Goal: Transaction & Acquisition: Subscribe to service/newsletter

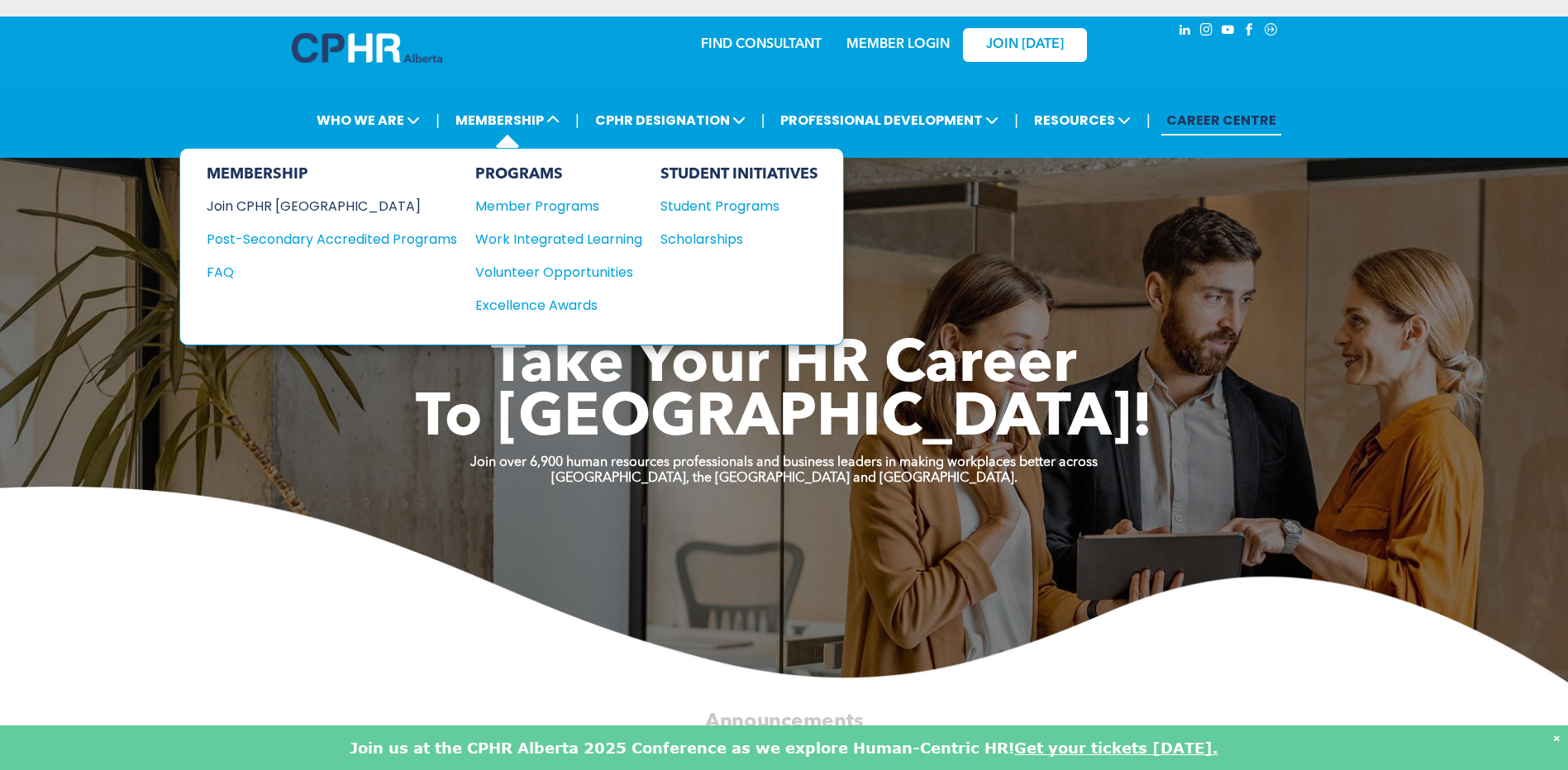
click at [307, 208] on div "Join CPHR [GEOGRAPHIC_DATA]" at bounding box center [319, 206] width 225 height 21
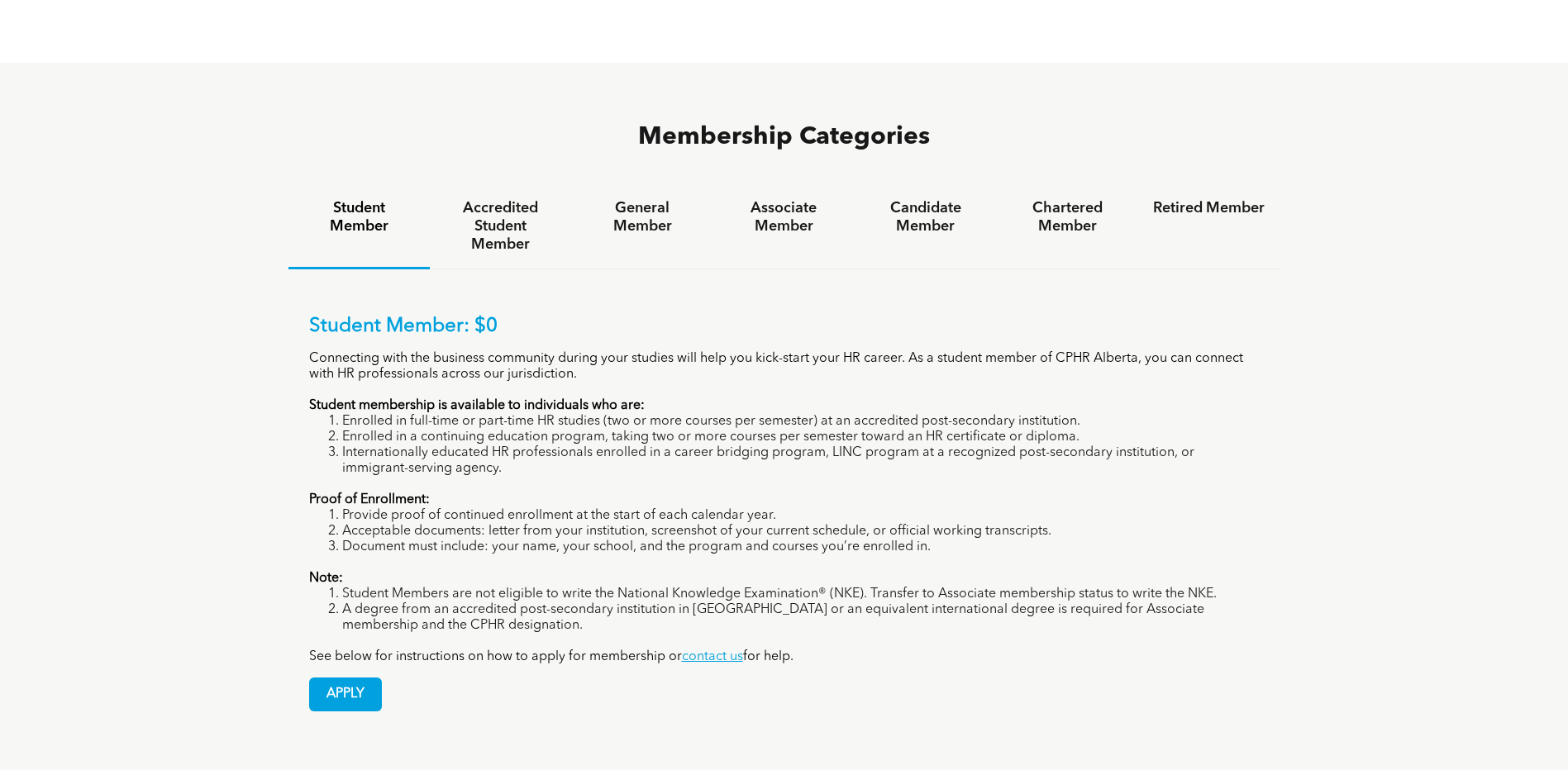
scroll to position [1074, 0]
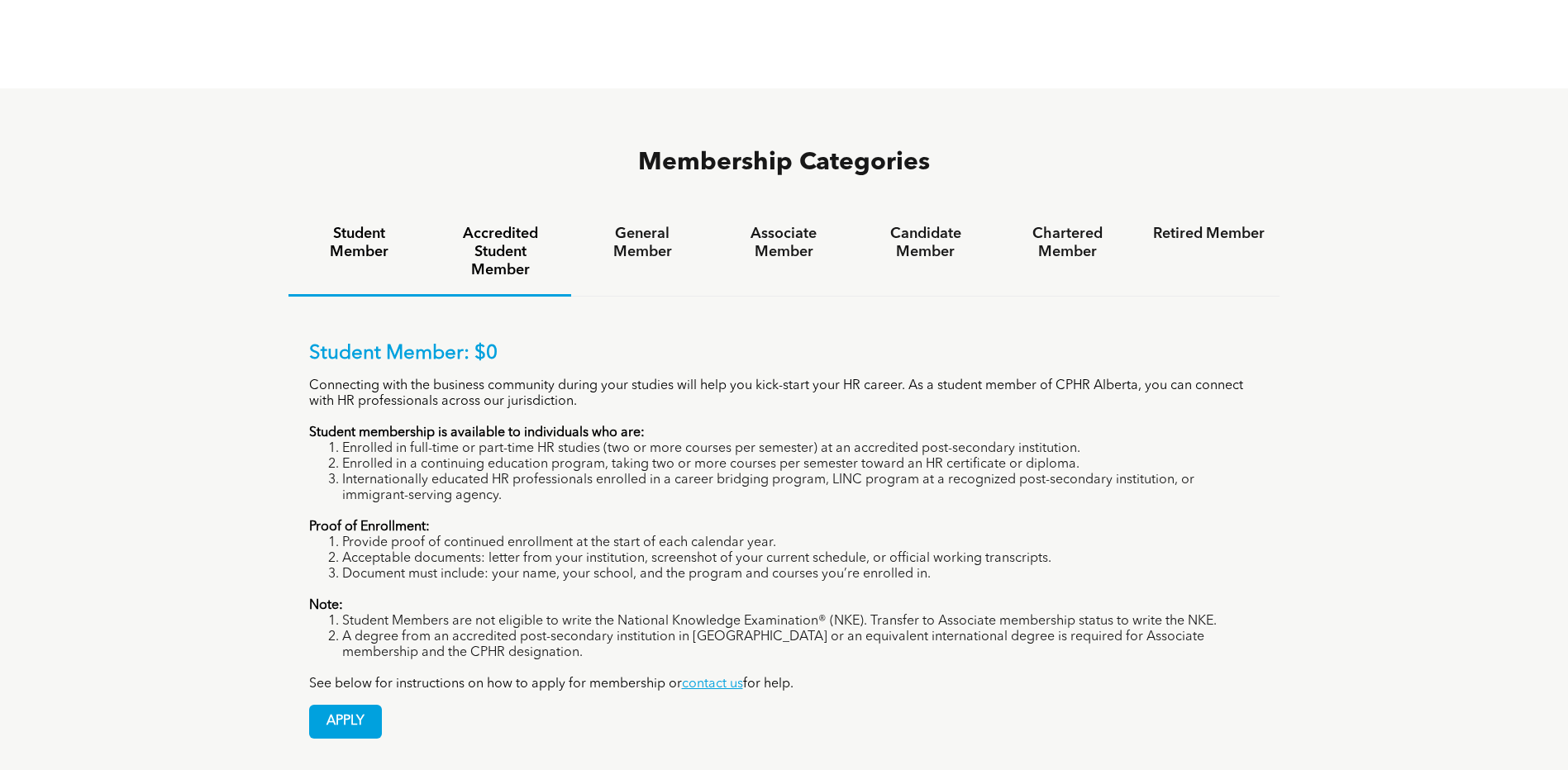
click at [483, 224] on h4 "Accredited Student Member" at bounding box center [501, 252] width 112 height 55
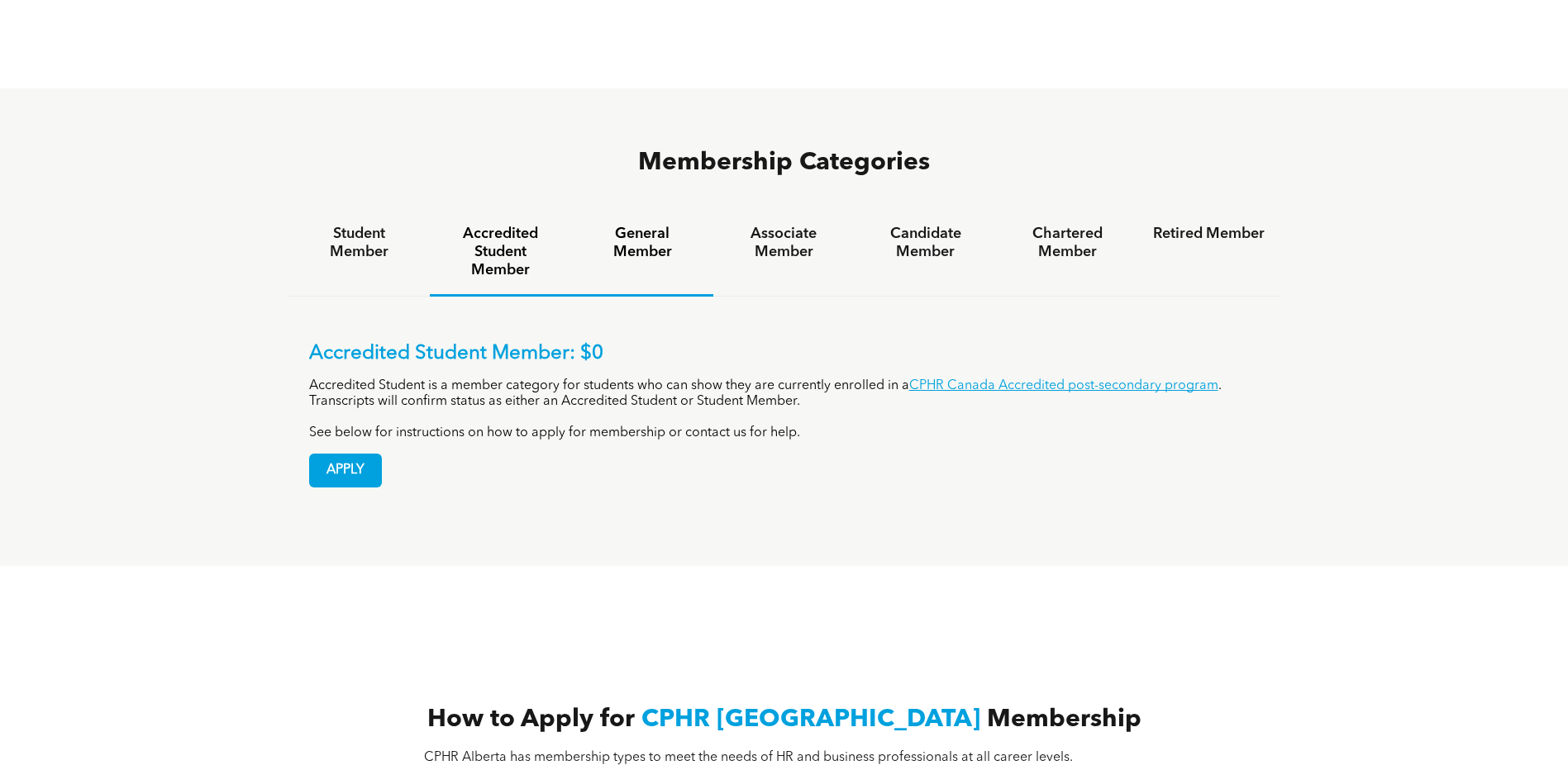
click at [614, 224] on h4 "General Member" at bounding box center [642, 242] width 112 height 36
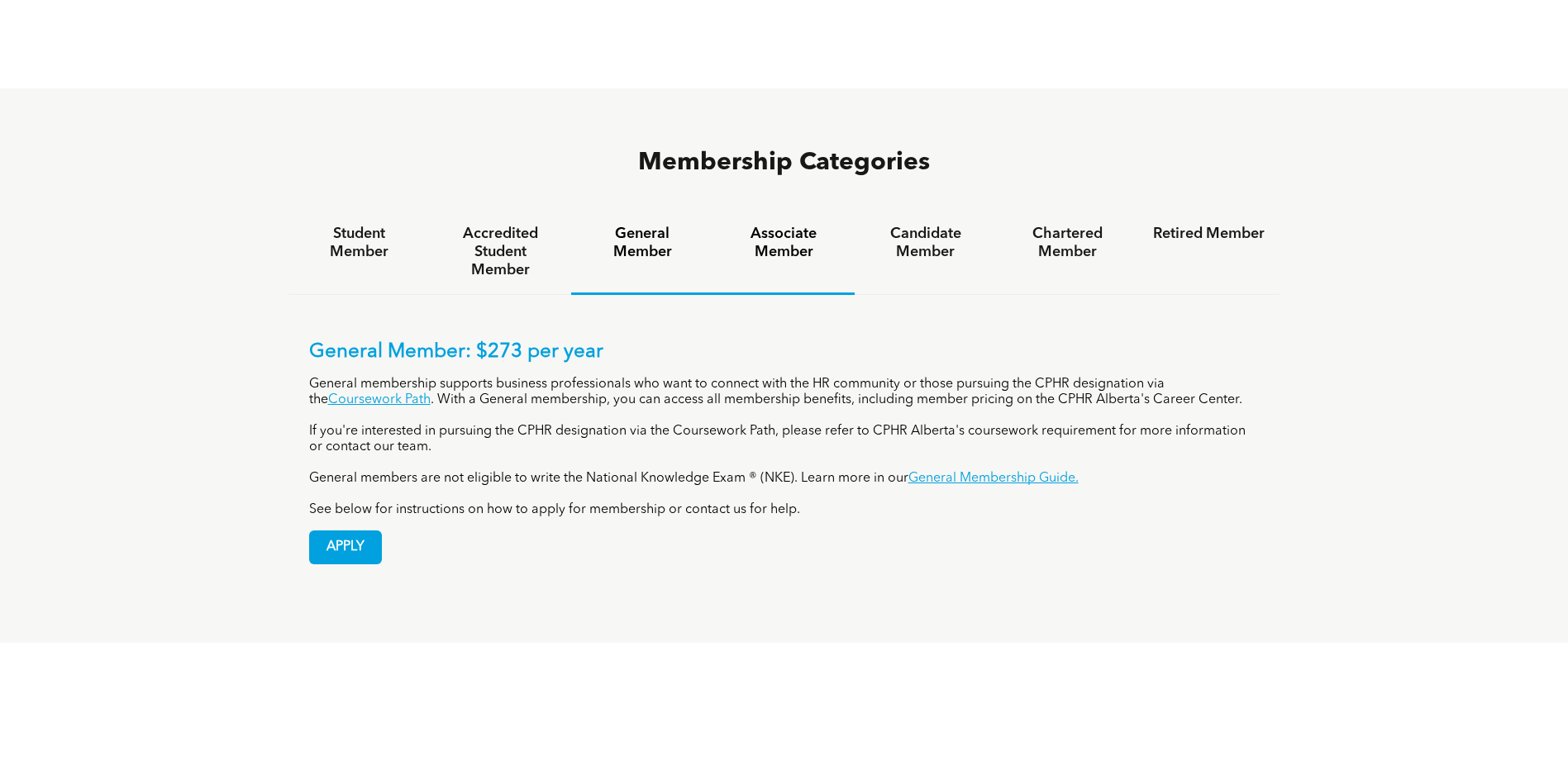
click at [751, 224] on h4 "Associate Member" at bounding box center [784, 242] width 112 height 36
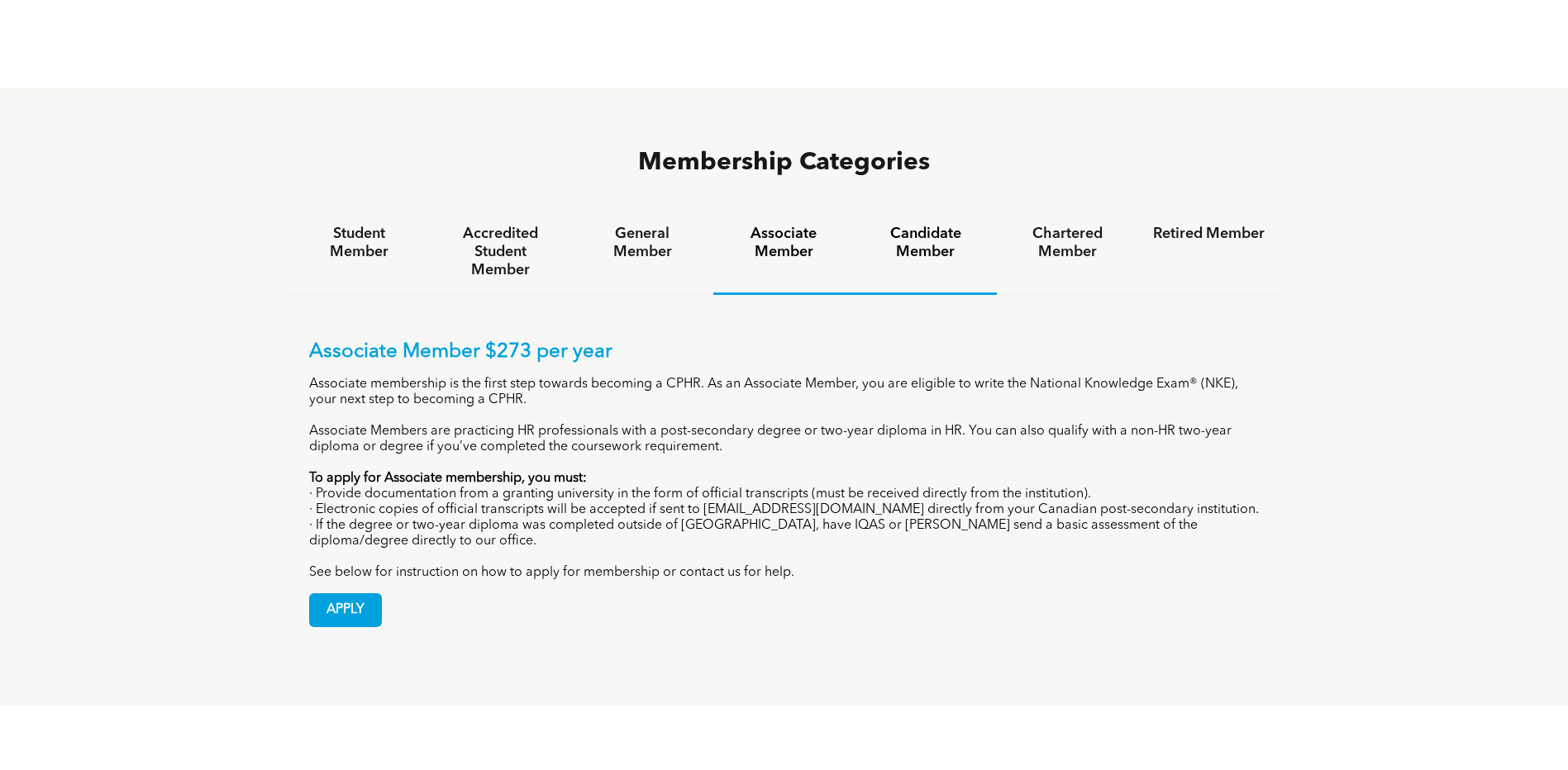
click at [933, 224] on h4 "Candidate Member" at bounding box center [925, 242] width 112 height 36
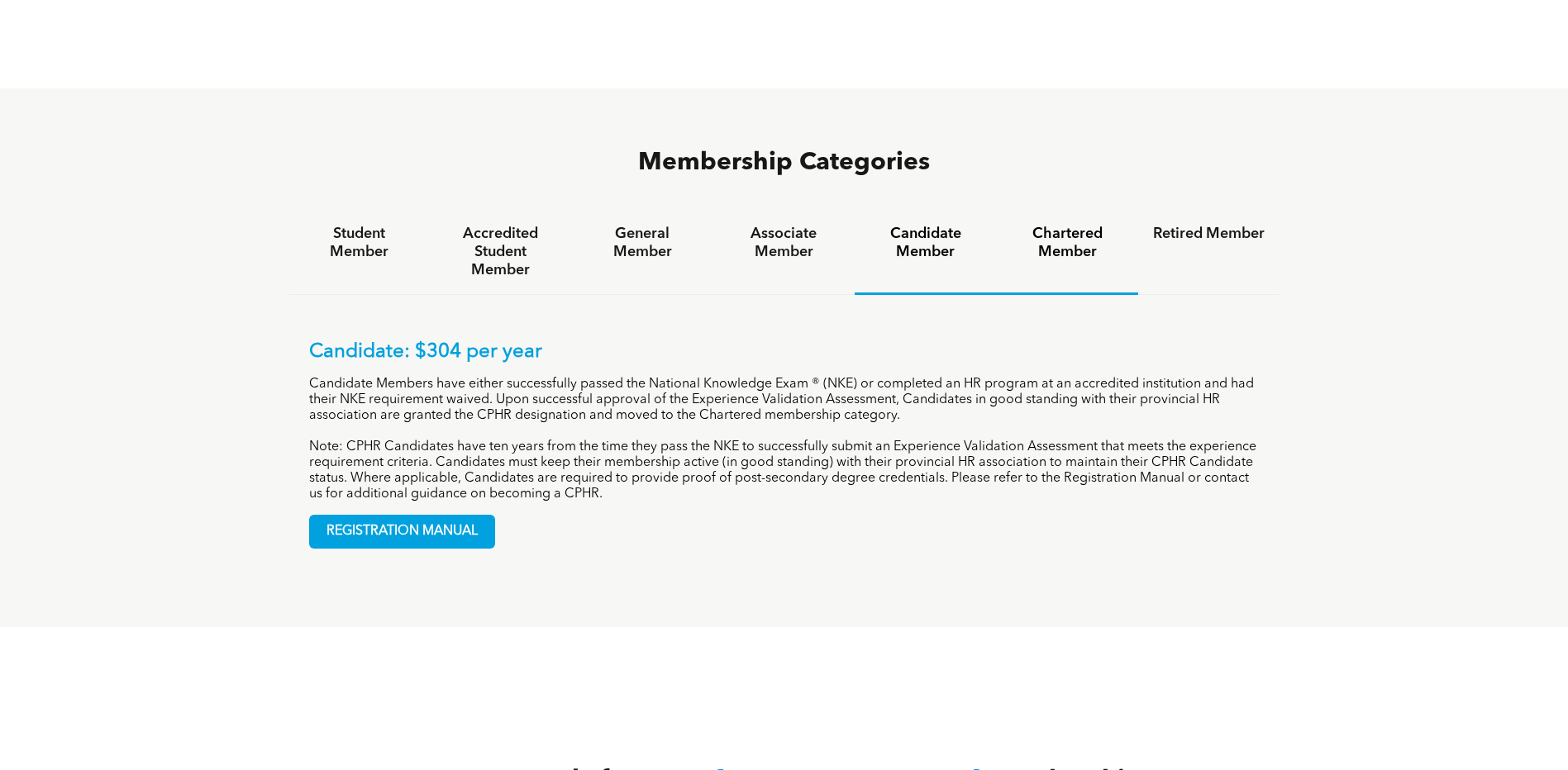
click at [1048, 224] on h4 "Chartered Member" at bounding box center [1067, 242] width 112 height 36
